Goal: Check status

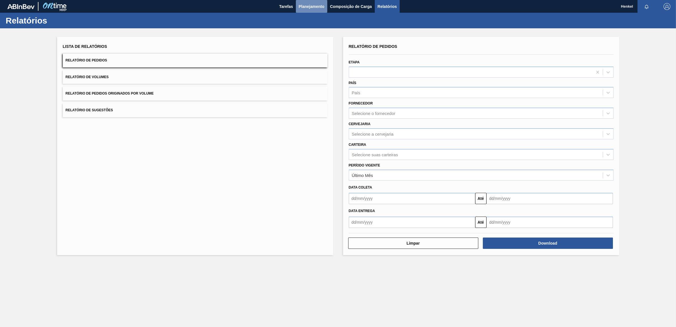
click at [313, 5] on span "Planejamento" at bounding box center [312, 6] width 26 height 7
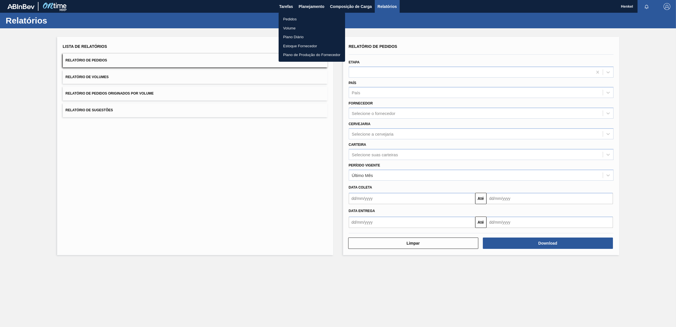
click at [295, 18] on li "Pedidos" at bounding box center [312, 19] width 66 height 9
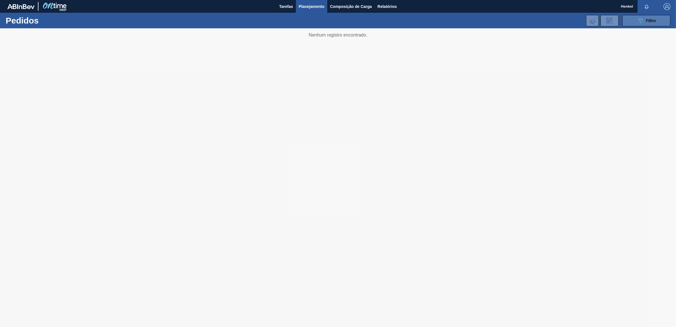
click at [637, 22] on icon "089F7B8B-B2A5-4AFE-B5C0-19BA573D28AC" at bounding box center [640, 20] width 7 height 7
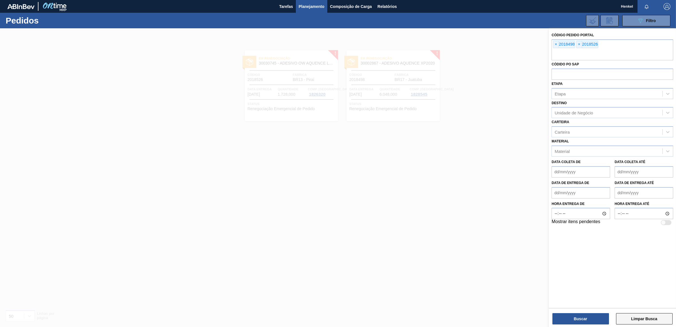
click at [653, 320] on button "Limpar Busca" at bounding box center [644, 318] width 57 height 11
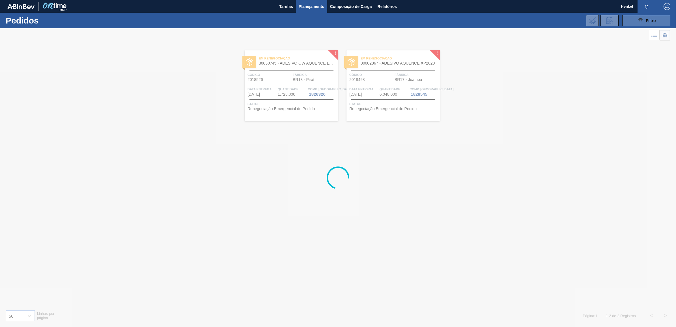
click at [641, 17] on icon "089F7B8B-B2A5-4AFE-B5C0-19BA573D28AC" at bounding box center [640, 20] width 7 height 7
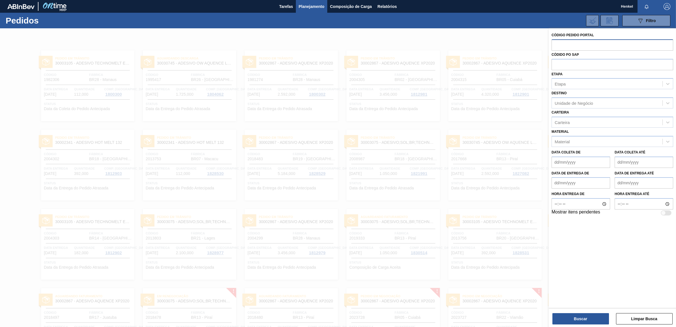
click at [560, 47] on input "text" at bounding box center [613, 44] width 122 height 11
paste input "2019334"
type input "2019334"
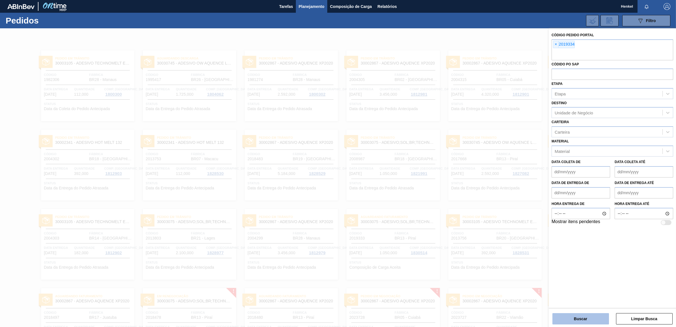
click at [576, 316] on button "Buscar" at bounding box center [580, 318] width 57 height 11
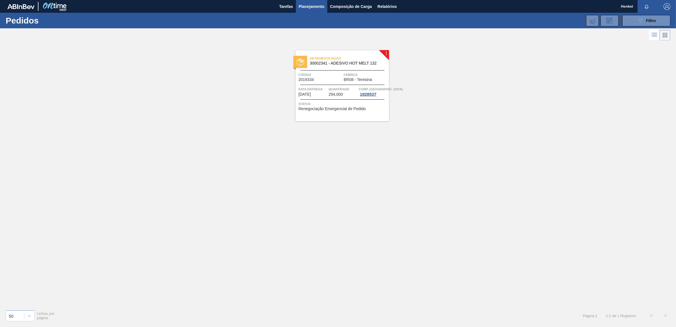
click at [329, 83] on div "Em renegociação 30002341 - ADESIVO HOT MELT 132 Código 2019334 Fábrica BR08 - T…" at bounding box center [342, 85] width 93 height 71
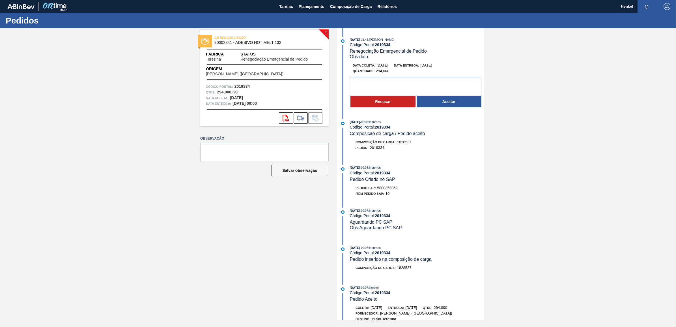
click at [371, 83] on textarea at bounding box center [416, 86] width 132 height 19
type textarea "Fora do Lead time a entrega ocorrerá dia 29/09"
click at [384, 101] on button "Recusar" at bounding box center [382, 101] width 65 height 11
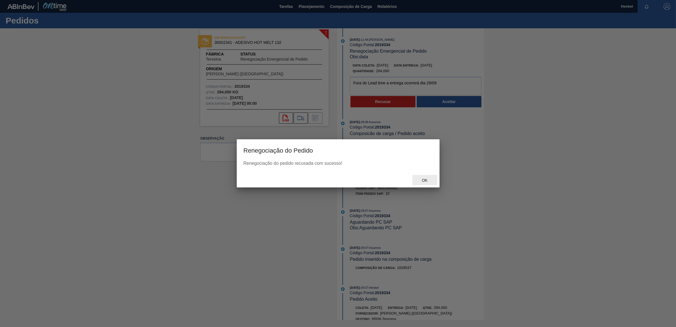
click at [426, 181] on span "Ok" at bounding box center [424, 180] width 15 height 5
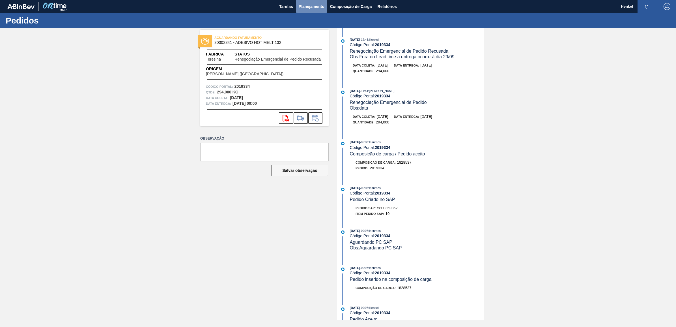
click at [307, 6] on span "Planejamento" at bounding box center [312, 6] width 26 height 7
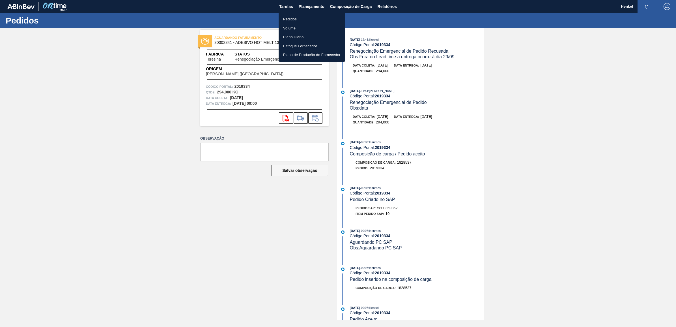
click at [291, 18] on li "Pedidos" at bounding box center [312, 19] width 66 height 9
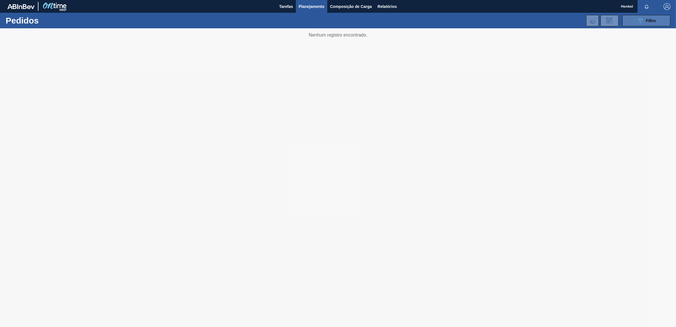
click at [655, 21] on span "Filtro" at bounding box center [651, 20] width 10 height 5
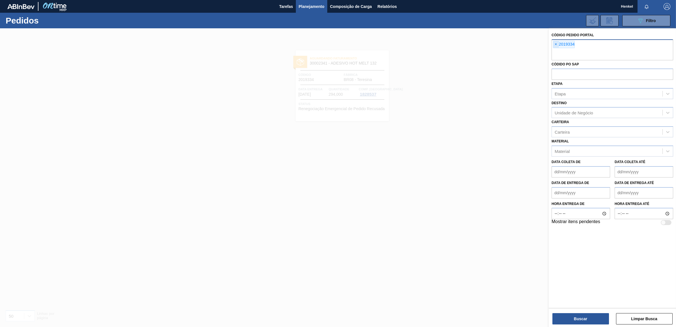
click at [556, 44] on span "×" at bounding box center [555, 44] width 5 height 7
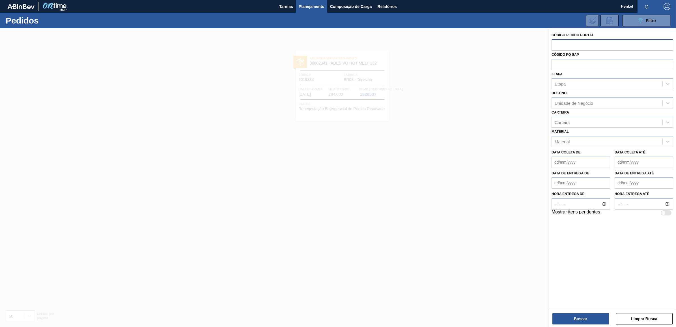
paste input "2018497"
type input "2018497"
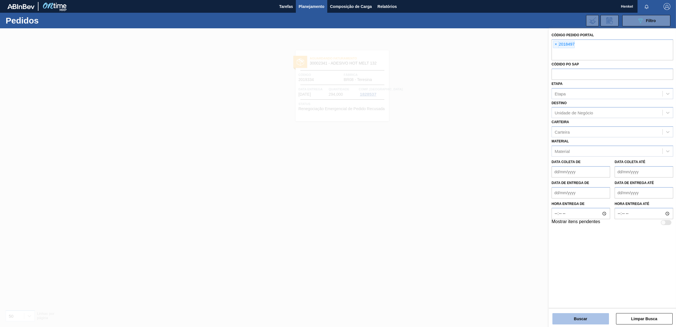
click at [574, 315] on button "Buscar" at bounding box center [580, 318] width 57 height 11
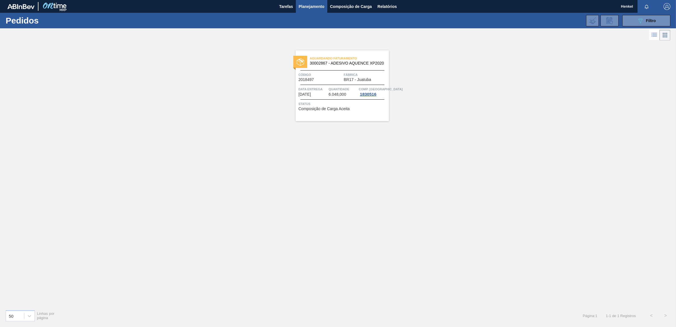
click at [340, 89] on span "Quantidade" at bounding box center [343, 89] width 29 height 6
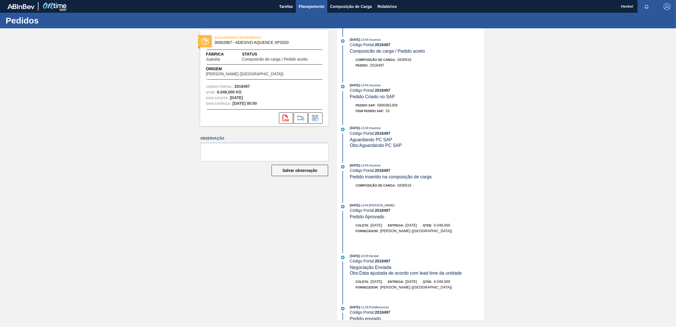
click at [307, 0] on button "Planejamento" at bounding box center [311, 6] width 31 height 13
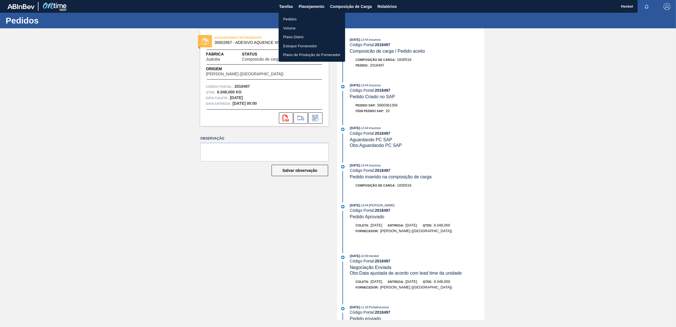
click at [292, 17] on li "Pedidos" at bounding box center [312, 19] width 66 height 9
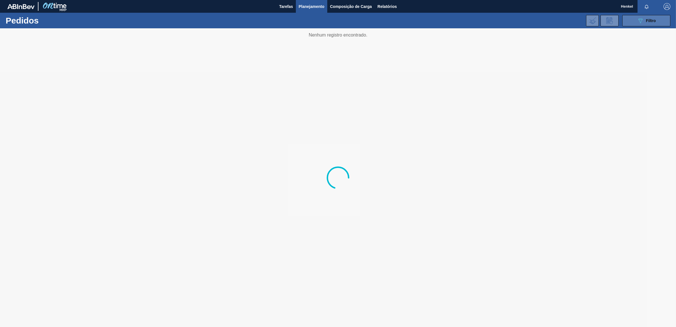
click at [640, 17] on icon "089F7B8B-B2A5-4AFE-B5C0-19BA573D28AC" at bounding box center [640, 20] width 7 height 7
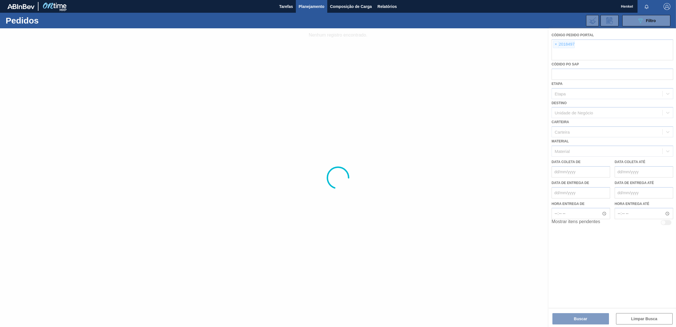
click at [557, 43] on div at bounding box center [338, 177] width 676 height 298
click at [556, 43] on div at bounding box center [338, 177] width 676 height 298
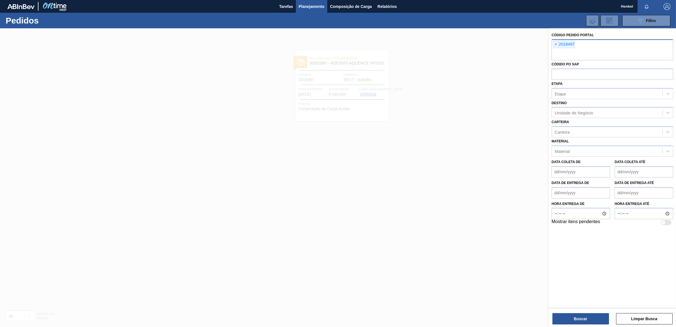
drag, startPoint x: 555, startPoint y: 42, endPoint x: 559, endPoint y: 50, distance: 8.9
click at [555, 43] on span "×" at bounding box center [555, 44] width 5 height 7
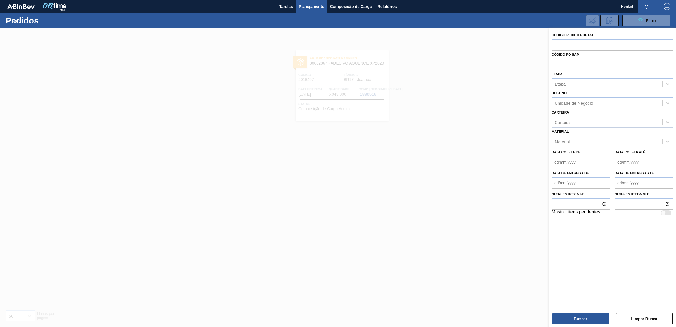
paste input "2018507"
type input "2018507"
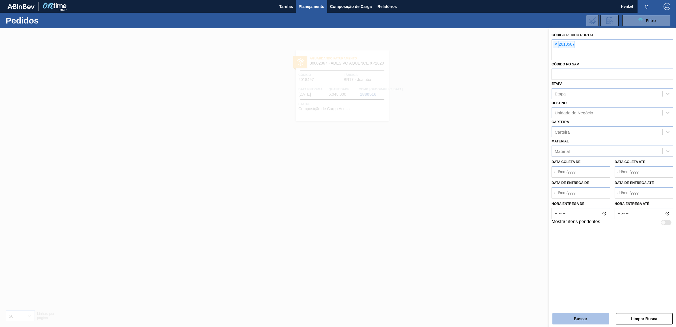
click at [583, 322] on button "Buscar" at bounding box center [580, 318] width 57 height 11
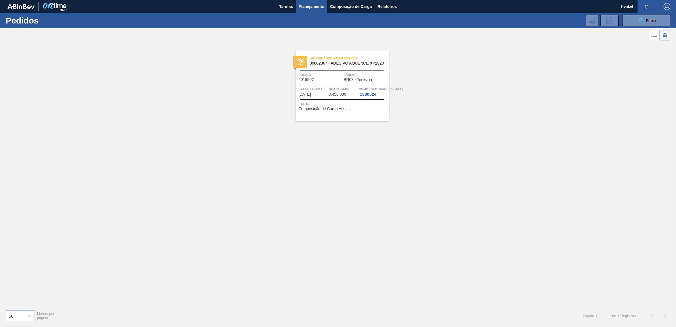
click at [332, 92] on span "3.456,000" at bounding box center [338, 94] width 18 height 4
